Goal: Book appointment/travel/reservation

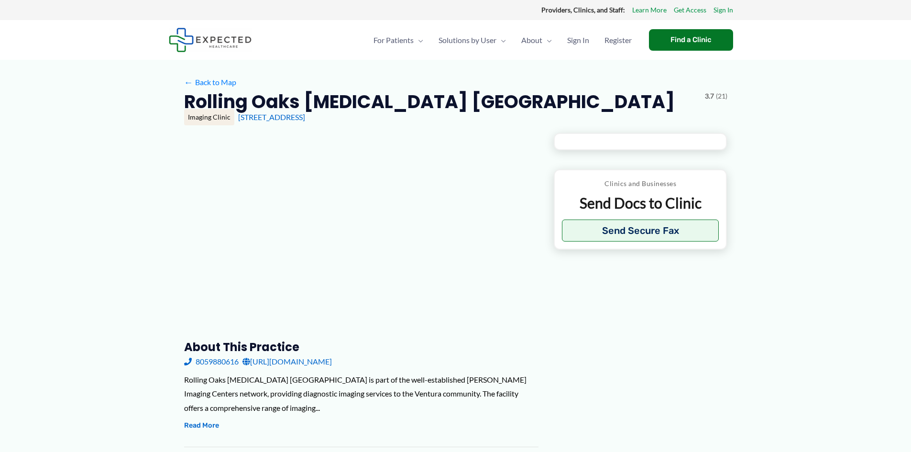
type input "**********"
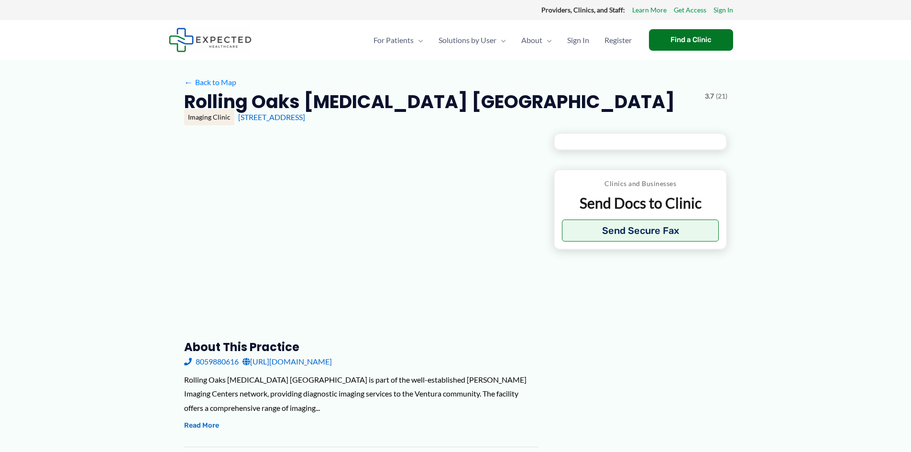
type input "**********"
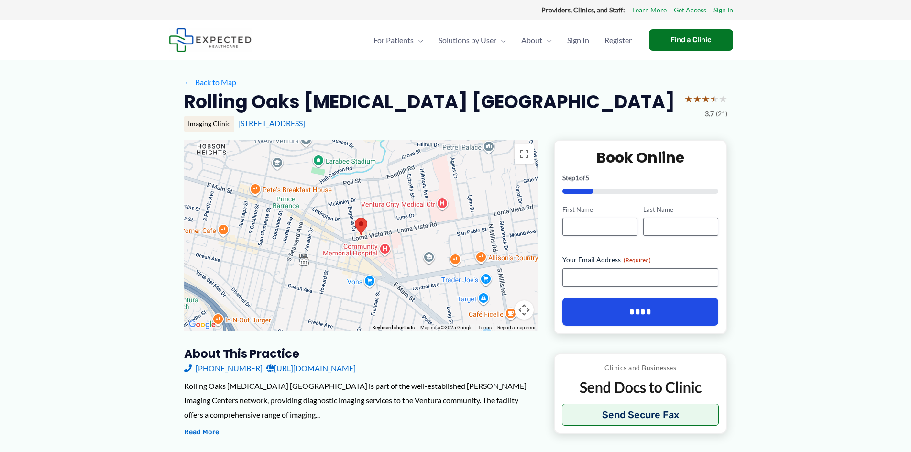
click at [356, 367] on link "[URL][DOMAIN_NAME]" at bounding box center [310, 368] width 89 height 14
